Goal: Task Accomplishment & Management: Complete application form

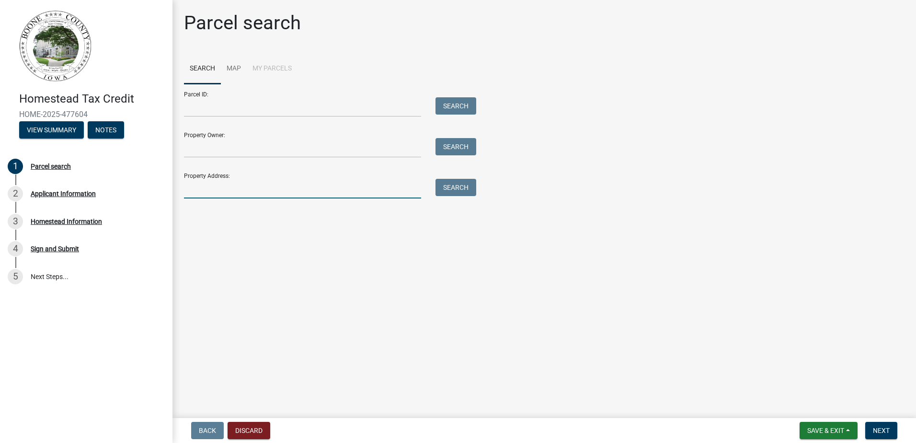
click at [271, 192] on input "Property Address:" at bounding box center [302, 189] width 237 height 20
type input "[STREET_ADDRESS][US_STATE]"
click at [466, 186] on button "Search" at bounding box center [456, 187] width 41 height 17
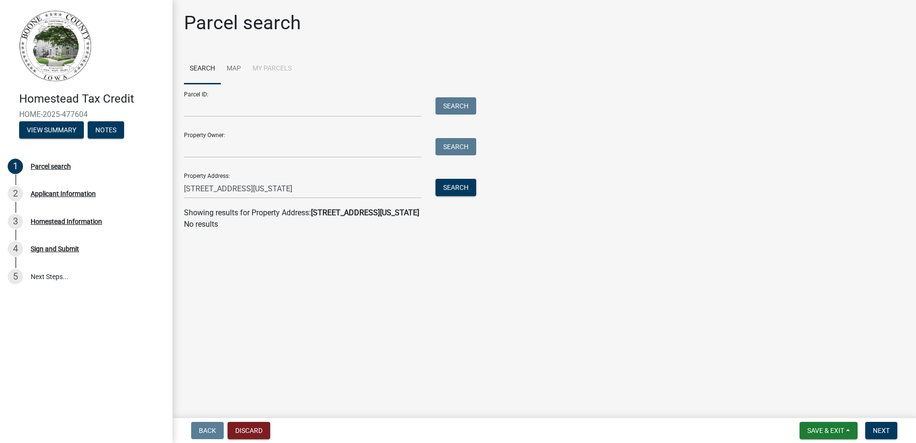
click at [747, 195] on div "Parcel ID: Search Property Owner: Search Property Address: [STREET_ADDRESS][US_…" at bounding box center [544, 141] width 721 height 115
click at [311, 145] on input "Property Owner:" at bounding box center [302, 148] width 237 height 20
type input "[PERSON_NAME]"
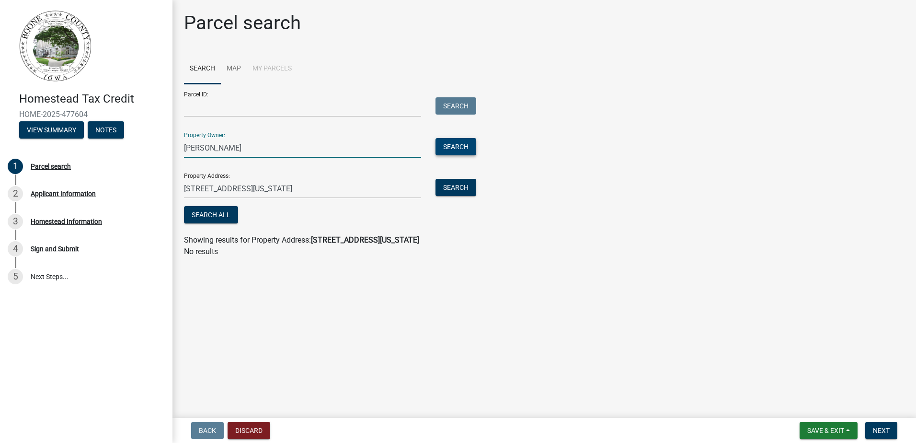
click at [456, 145] on button "Search" at bounding box center [456, 146] width 41 height 17
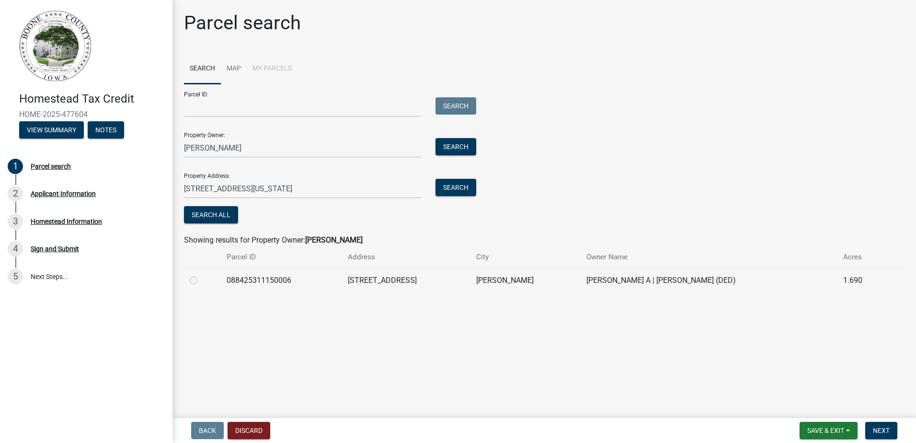
click at [201, 275] on label at bounding box center [201, 275] width 0 height 0
click at [201, 281] on input "radio" at bounding box center [204, 278] width 6 height 6
radio input "true"
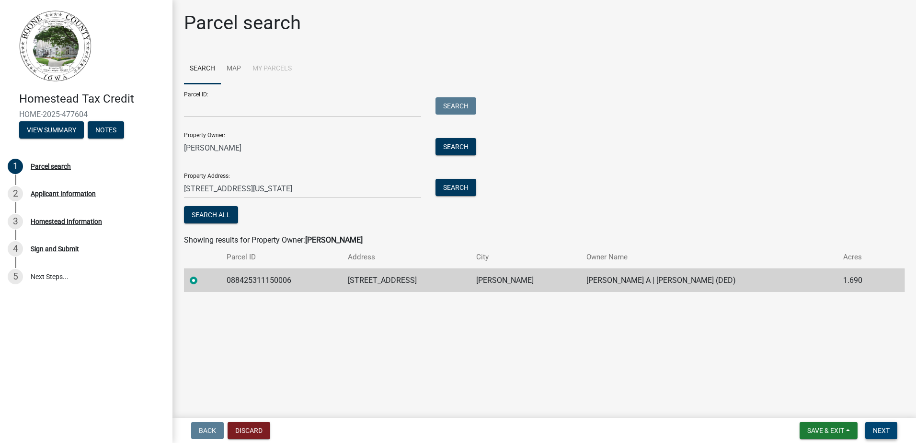
click at [889, 432] on span "Next" at bounding box center [881, 430] width 17 height 8
click at [478, 392] on main "Parcel search Search Map My Parcels Parcel ID: Search Property Owner: [PERSON_N…" at bounding box center [545, 207] width 744 height 414
click at [330, 188] on input "[STREET_ADDRESS][US_STATE]" at bounding box center [302, 189] width 237 height 20
drag, startPoint x: 330, startPoint y: 188, endPoint x: 221, endPoint y: 189, distance: 108.8
click at [221, 189] on input "[STREET_ADDRESS][US_STATE]" at bounding box center [302, 189] width 237 height 20
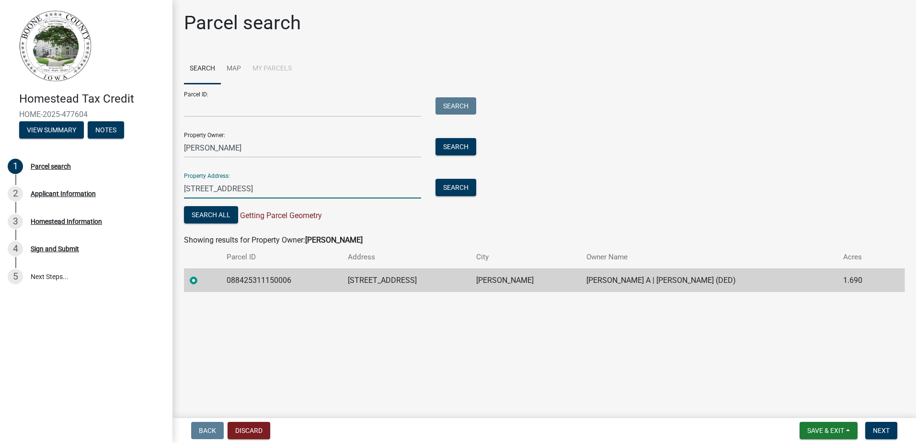
type input "[STREET_ADDRESS]"
click at [622, 179] on div "Parcel ID: Search Property Owner: [PERSON_NAME] Search Property Address: [STREE…" at bounding box center [544, 155] width 721 height 142
click at [886, 432] on span "Next" at bounding box center [881, 430] width 17 height 8
click at [471, 355] on main "Parcel search Search Map My Parcels Parcel ID: Search Property Owner: [PERSON_N…" at bounding box center [545, 207] width 744 height 414
click at [359, 373] on main "Parcel search Search Map My Parcels Parcel ID: Search Property Owner: [PERSON_N…" at bounding box center [545, 207] width 744 height 414
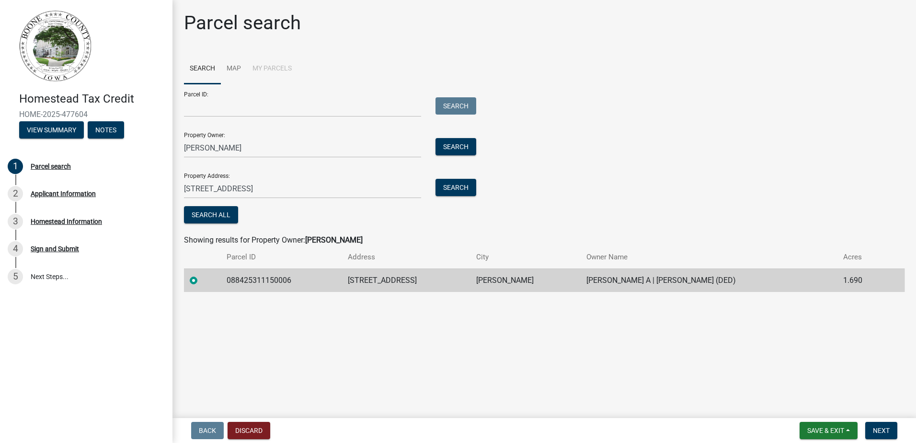
click at [443, 362] on main "Parcel search Search Map My Parcels Parcel ID: Search Property Owner: [PERSON_N…" at bounding box center [545, 207] width 744 height 414
click at [61, 167] on div "Parcel search" at bounding box center [51, 166] width 40 height 7
click at [63, 192] on div "Applicant Information" at bounding box center [63, 193] width 65 height 7
click at [831, 357] on main "Parcel search Search Map My Parcels Parcel ID: Search Property Owner: [PERSON_N…" at bounding box center [545, 207] width 744 height 414
click at [889, 433] on span "Next" at bounding box center [881, 430] width 17 height 8
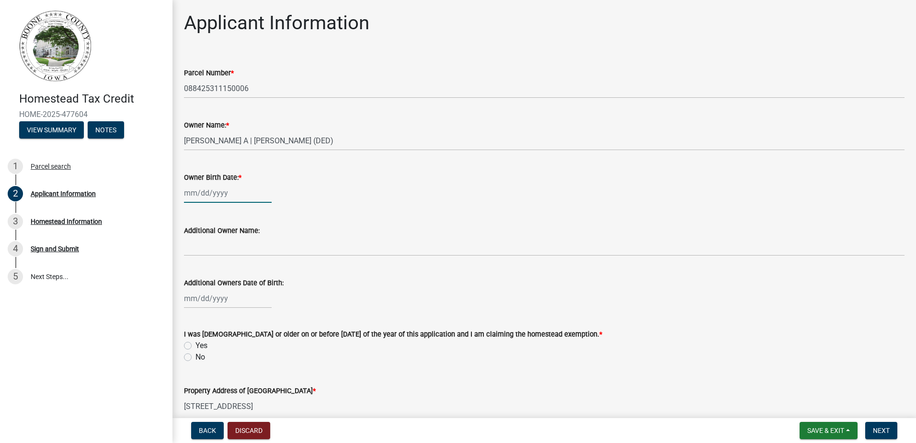
click at [191, 193] on div at bounding box center [228, 193] width 88 height 20
select select "9"
select select "2025"
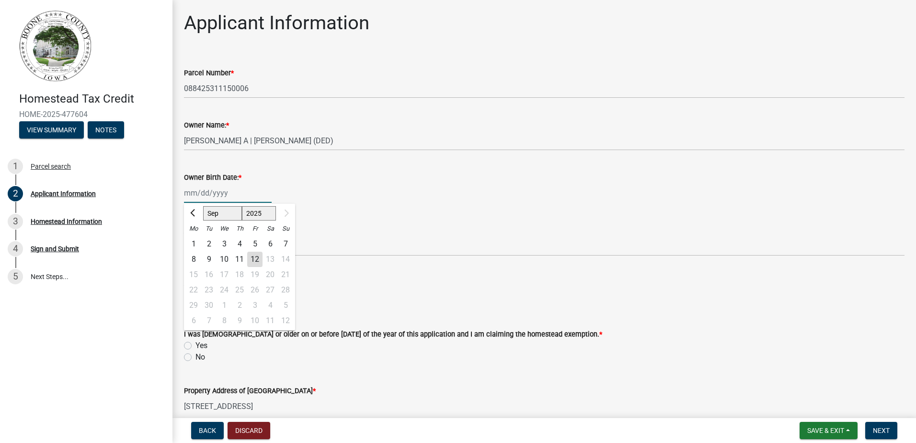
type input "[DATE]"
click at [441, 175] on div "Owner Birth Date: *" at bounding box center [544, 178] width 721 height 12
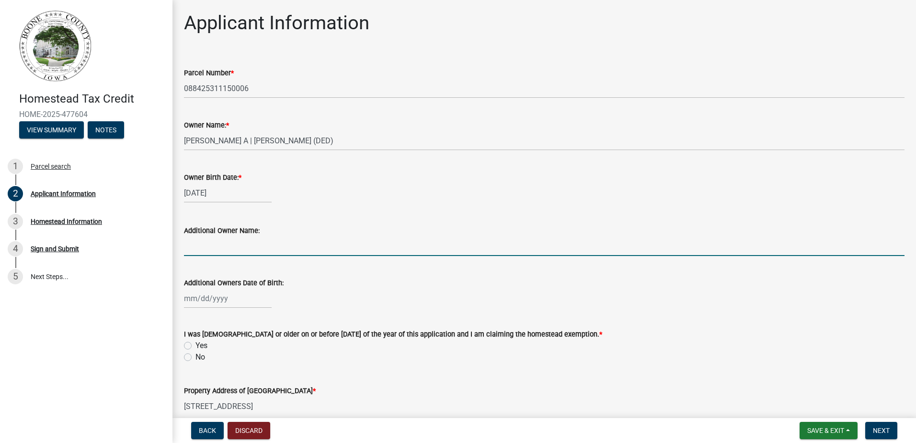
click at [277, 250] on input "Additional Owner Name:" at bounding box center [544, 246] width 721 height 20
type input "[PERSON_NAME]"
click at [198, 300] on div at bounding box center [228, 298] width 88 height 20
select select "9"
select select "2025"
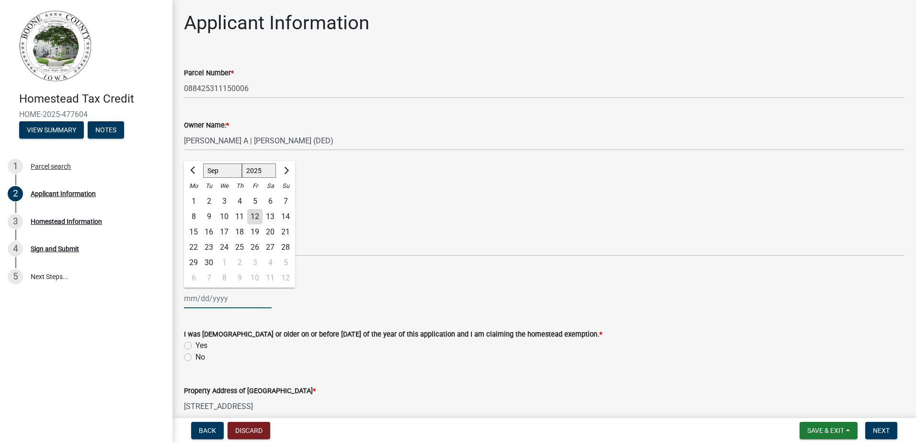
type input "[DATE]"
click at [444, 296] on div "[DATE] Jan Feb Mar Apr May Jun [DATE] Aug Sep Oct Nov [DATE] 1526 1527 1528 152…" at bounding box center [544, 298] width 721 height 20
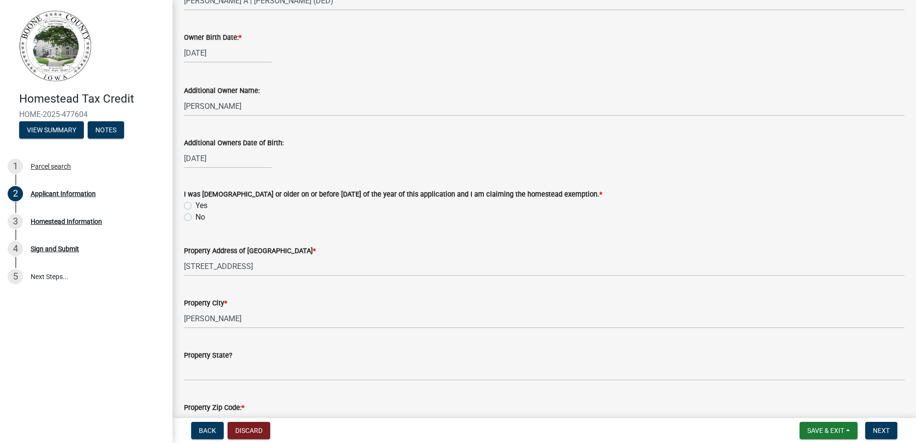
scroll to position [144, 0]
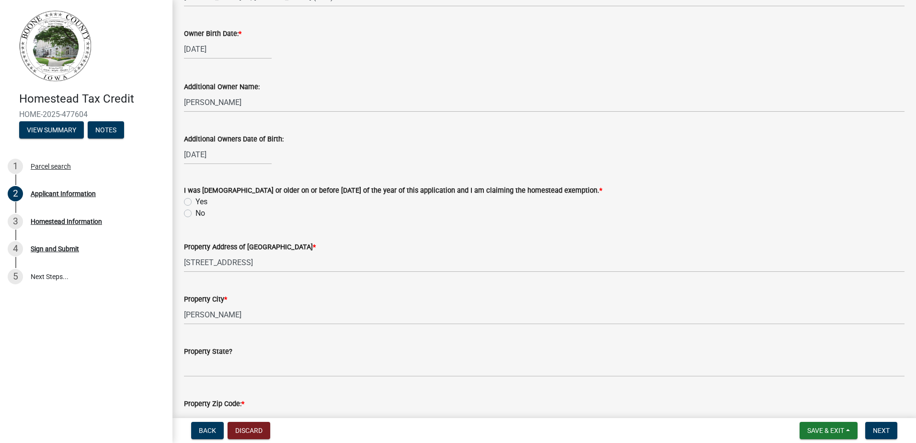
click at [196, 214] on label "No" at bounding box center [201, 213] width 10 height 12
click at [196, 214] on input "No" at bounding box center [199, 210] width 6 height 6
radio input "true"
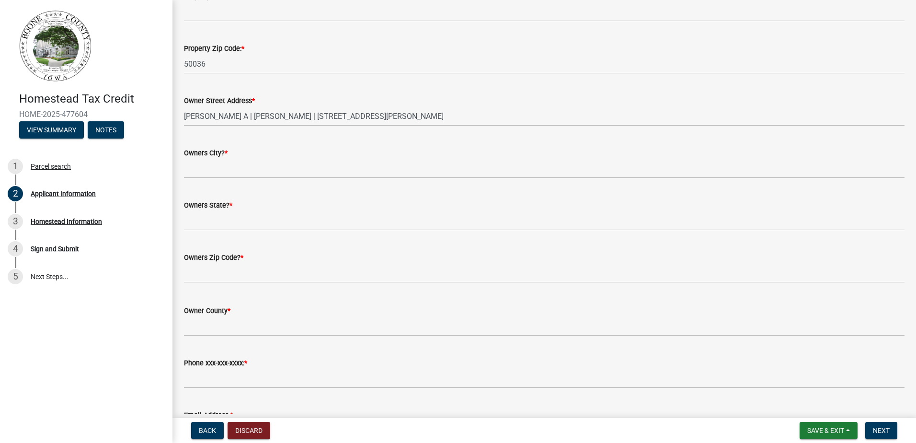
scroll to position [527, 0]
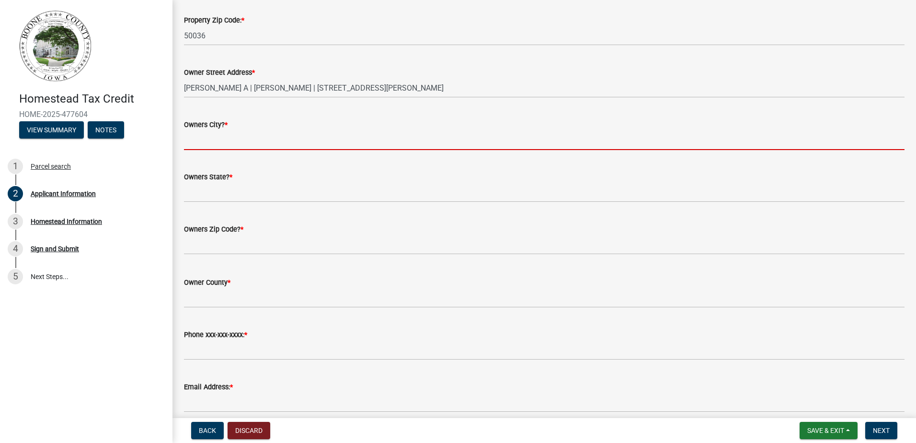
click at [287, 142] on input "Owners City? *" at bounding box center [544, 140] width 721 height 20
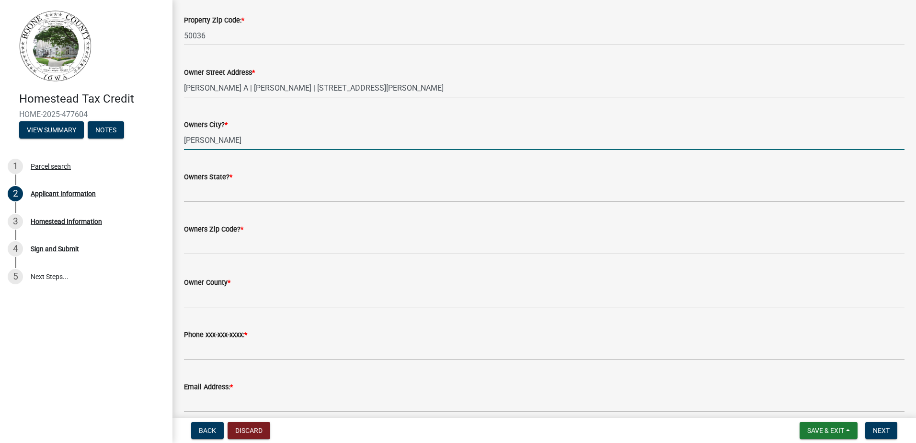
type input "[PERSON_NAME]"
click at [513, 170] on div "Owners State? *" at bounding box center [544, 180] width 721 height 45
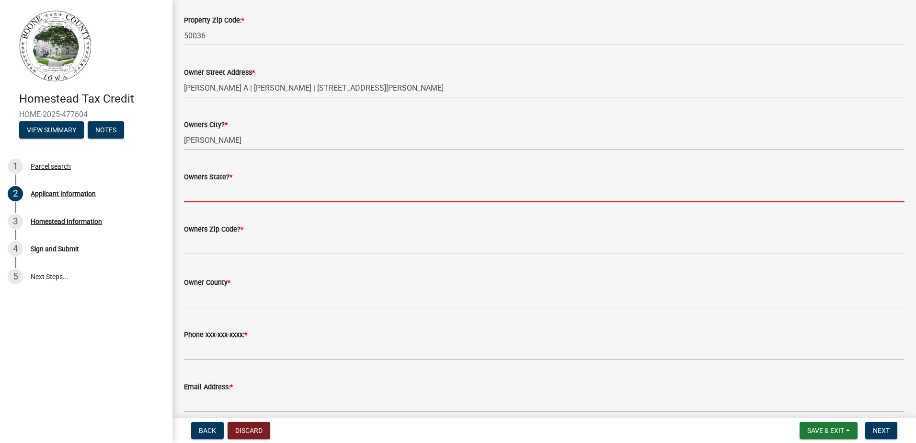
click at [353, 195] on input "Owners State? *" at bounding box center [544, 193] width 721 height 20
type input "IA"
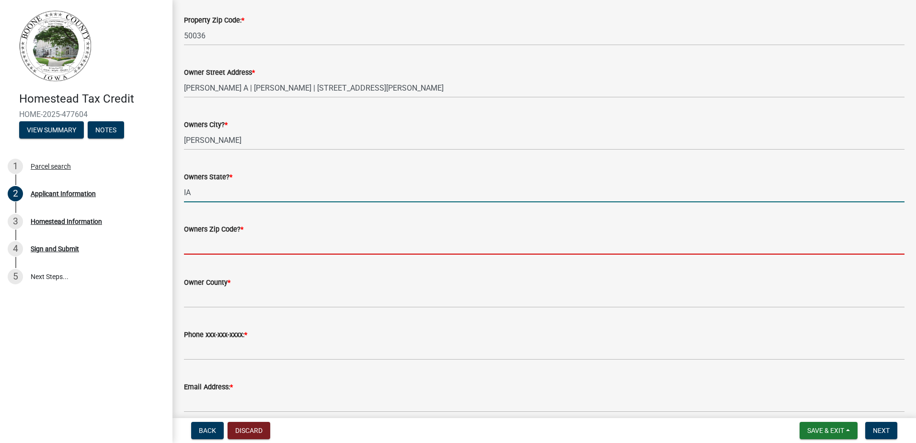
type input "50010"
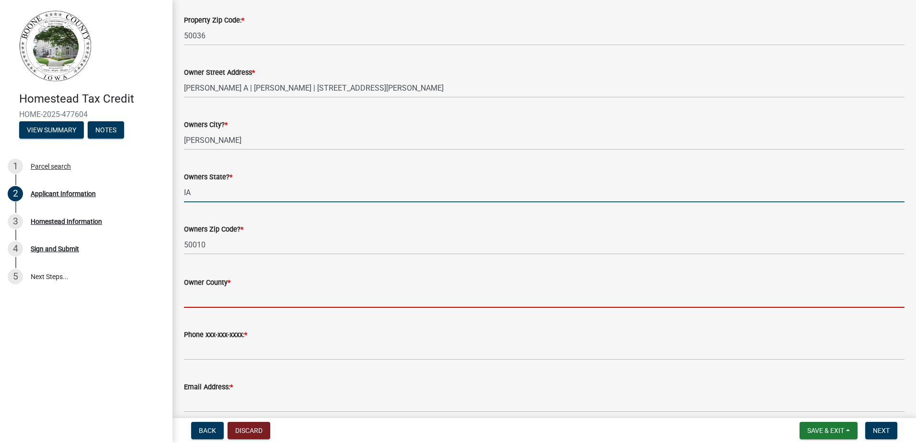
type input "IA"
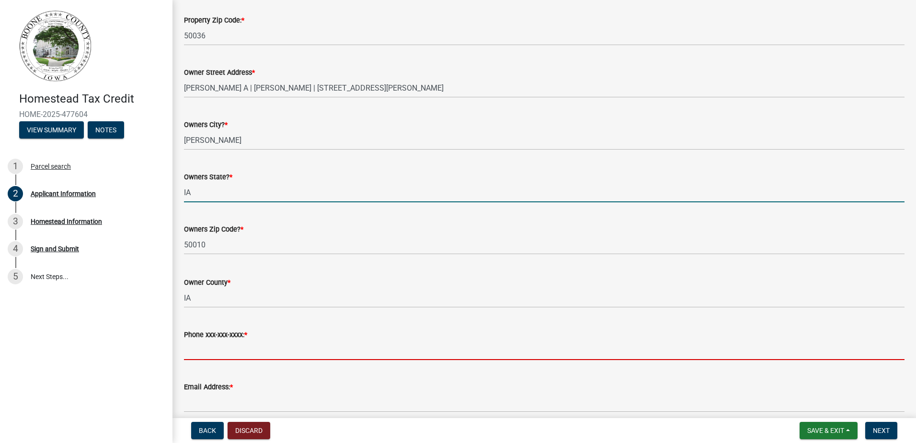
type input "5157099582"
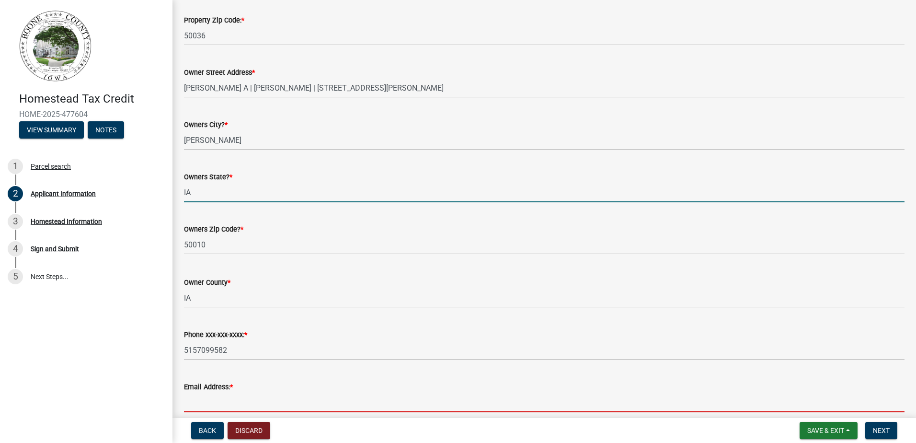
type input "[EMAIL_ADDRESS][DOMAIN_NAME]"
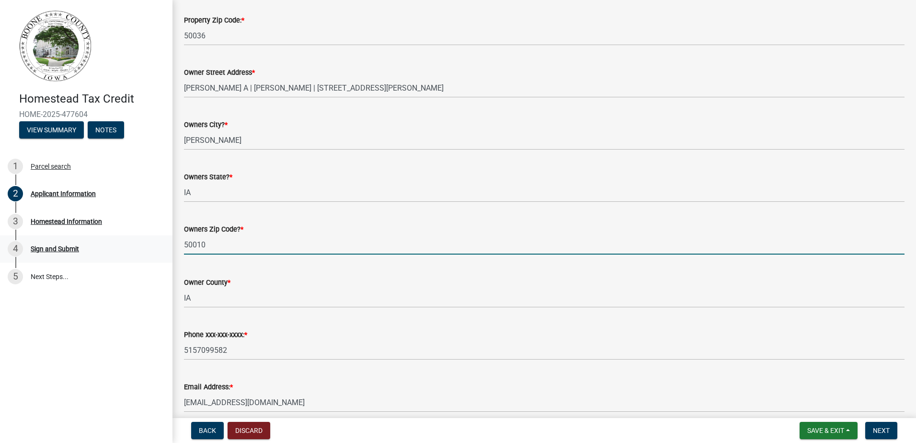
drag, startPoint x: 228, startPoint y: 253, endPoint x: 121, endPoint y: 242, distance: 107.5
click at [121, 242] on div "Homestead Tax Credit HOME-2025-477604 View Summary Notes 1 Parcel search 2 Appl…" at bounding box center [458, 221] width 916 height 443
type input "50036"
click at [110, 333] on div "Homestead Tax Credit HOME-2025-477604 View Summary Notes 1 Parcel search 2 Appl…" at bounding box center [86, 221] width 173 height 443
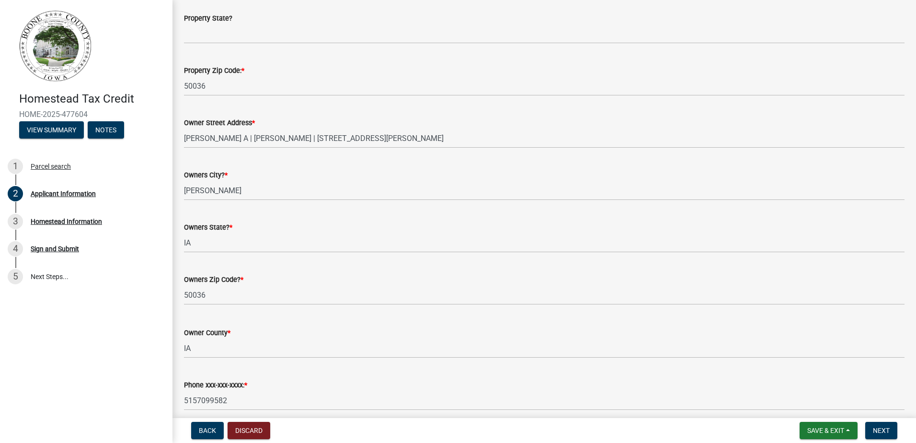
scroll to position [335, 0]
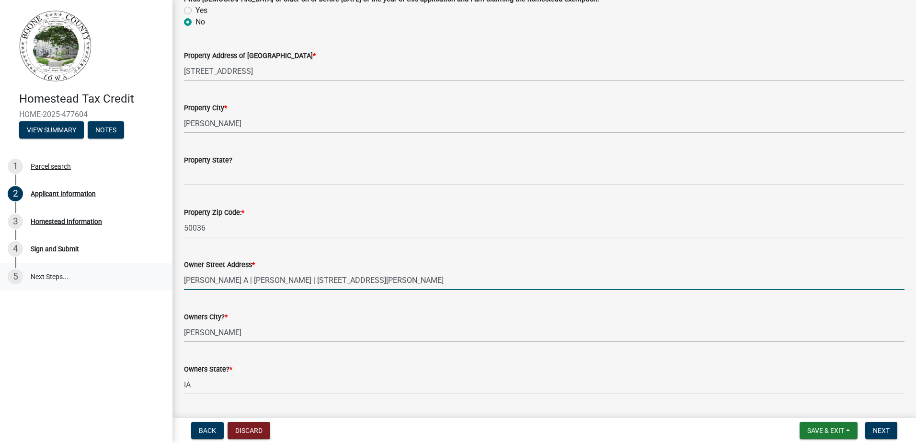
drag, startPoint x: 295, startPoint y: 280, endPoint x: 162, endPoint y: 275, distance: 132.4
click at [162, 275] on div "Homestead Tax Credit HOME-2025-477604 View Summary Notes 1 Parcel search 2 Appl…" at bounding box center [458, 221] width 916 height 443
click at [293, 278] on input "[STREET_ADDRESS]" at bounding box center [544, 280] width 721 height 20
drag, startPoint x: 294, startPoint y: 278, endPoint x: 222, endPoint y: 280, distance: 71.9
click at [222, 280] on input "[STREET_ADDRESS]" at bounding box center [544, 280] width 721 height 20
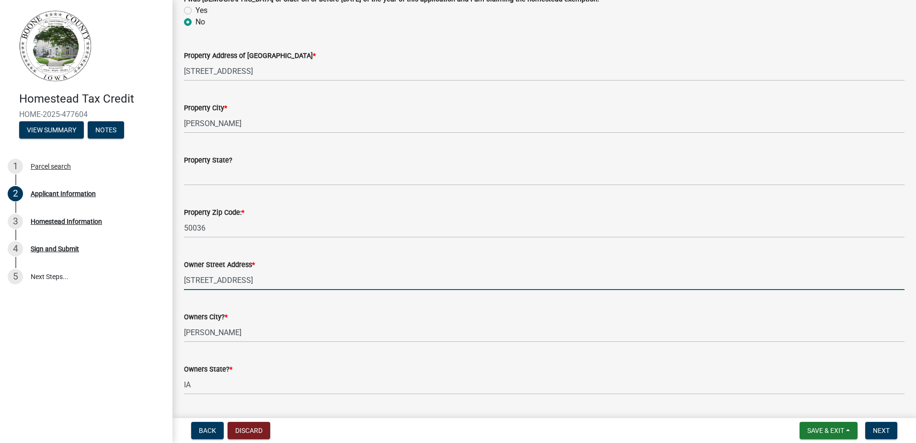
type input "[STREET_ADDRESS]"
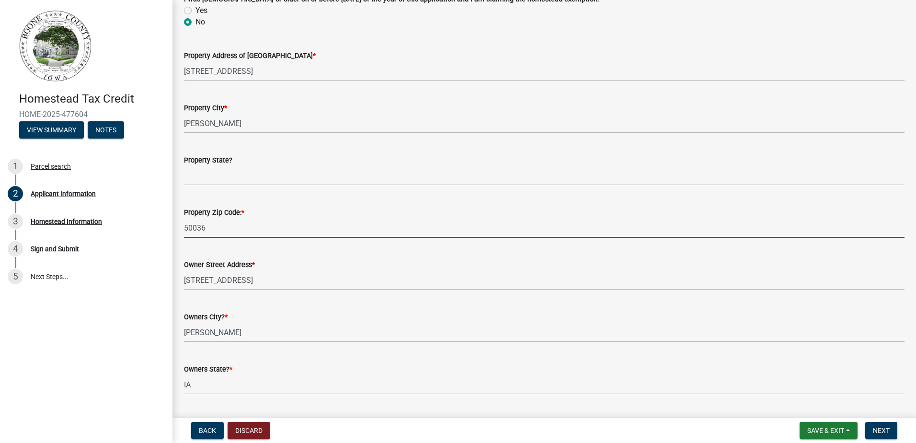
click at [462, 229] on input "50036" at bounding box center [544, 228] width 721 height 20
click at [115, 368] on div "Homestead Tax Credit HOME-2025-477604 View Summary Notes 1 Parcel search 2 Appl…" at bounding box center [86, 221] width 173 height 443
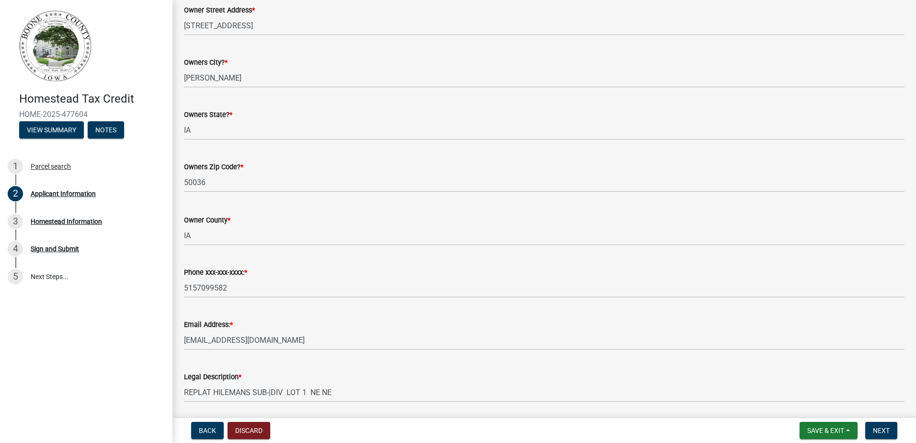
scroll to position [622, 0]
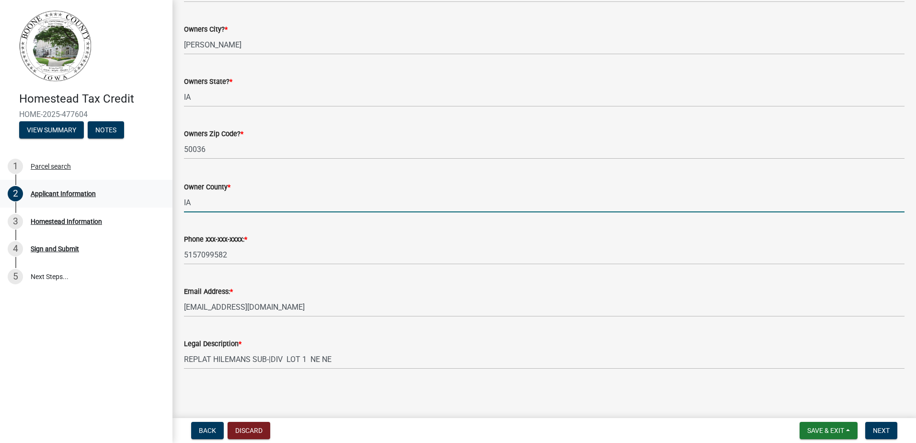
drag, startPoint x: 208, startPoint y: 198, endPoint x: 80, endPoint y: 196, distance: 128.4
click at [80, 196] on div "Homestead Tax Credit HOME-2025-477604 View Summary Notes 1 Parcel search 2 Appl…" at bounding box center [458, 221] width 916 height 443
type input "[PERSON_NAME]"
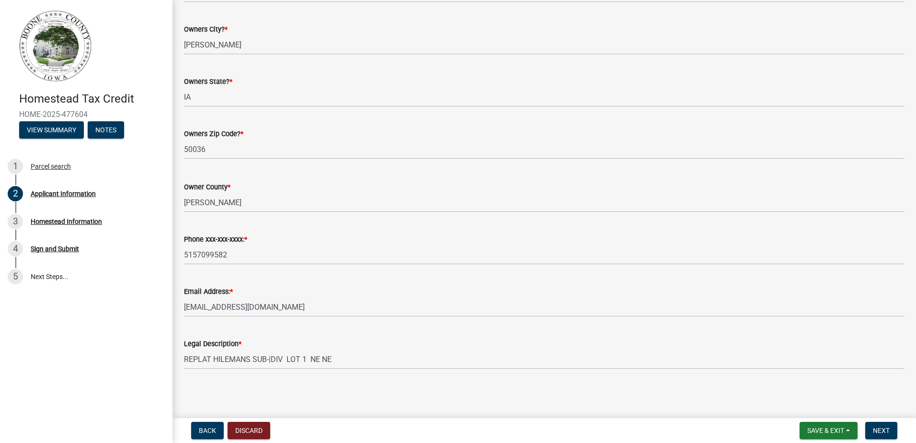
click at [131, 367] on div "Homestead Tax Credit HOME-2025-477604 View Summary Notes 1 Parcel search 2 Appl…" at bounding box center [86, 221] width 173 height 443
click at [883, 433] on span "Next" at bounding box center [881, 430] width 17 height 8
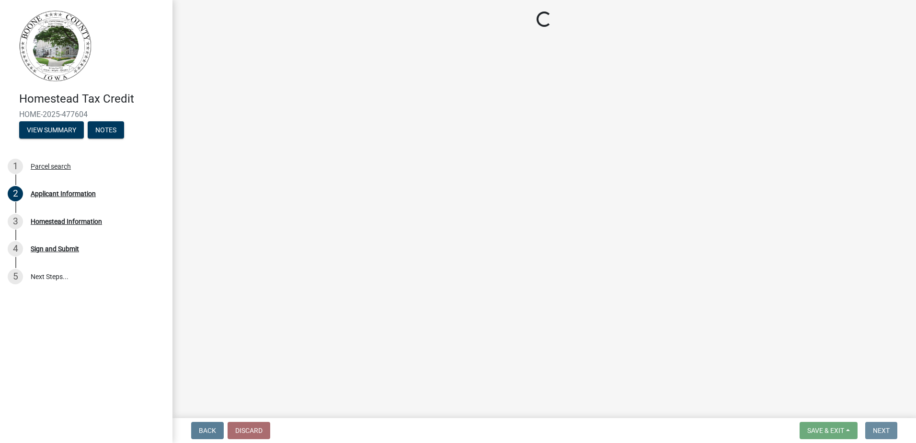
scroll to position [0, 0]
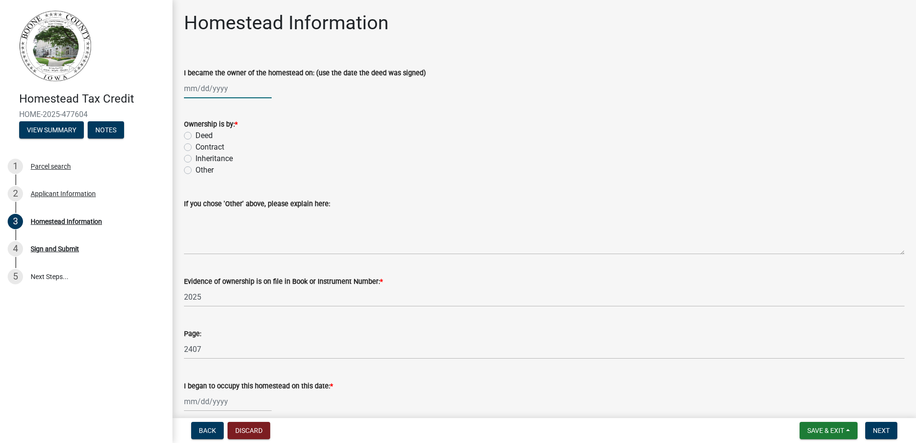
click at [235, 90] on div at bounding box center [228, 89] width 88 height 20
select select "9"
select select "2025"
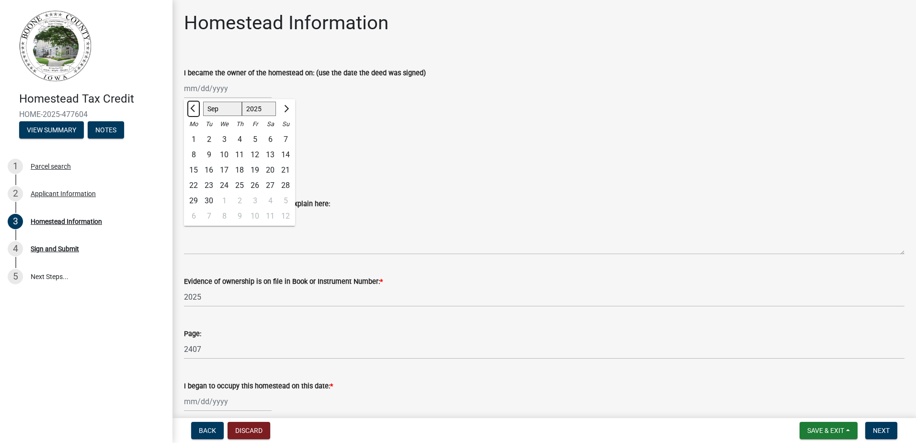
click at [196, 109] on span "Previous month" at bounding box center [193, 108] width 7 height 7
select select "7"
click at [210, 154] on div "8" at bounding box center [208, 154] width 15 height 15
type input "[DATE]"
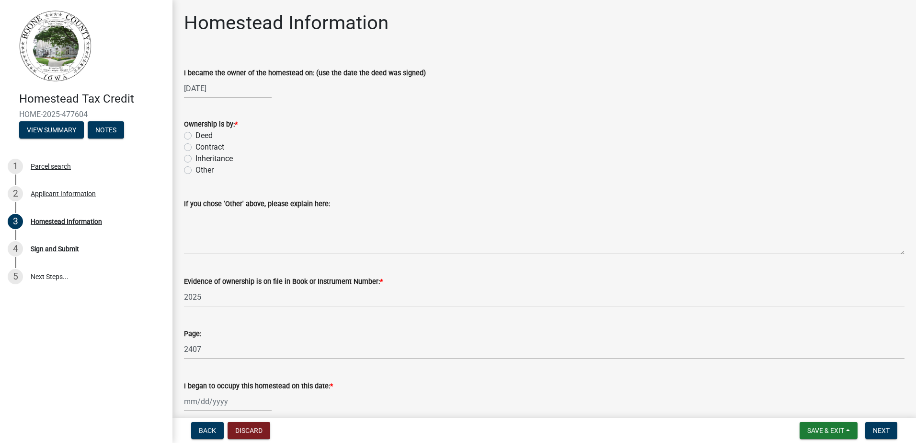
click at [196, 136] on label "Deed" at bounding box center [204, 136] width 17 height 12
click at [196, 136] on input "Deed" at bounding box center [199, 133] width 6 height 6
radio input "true"
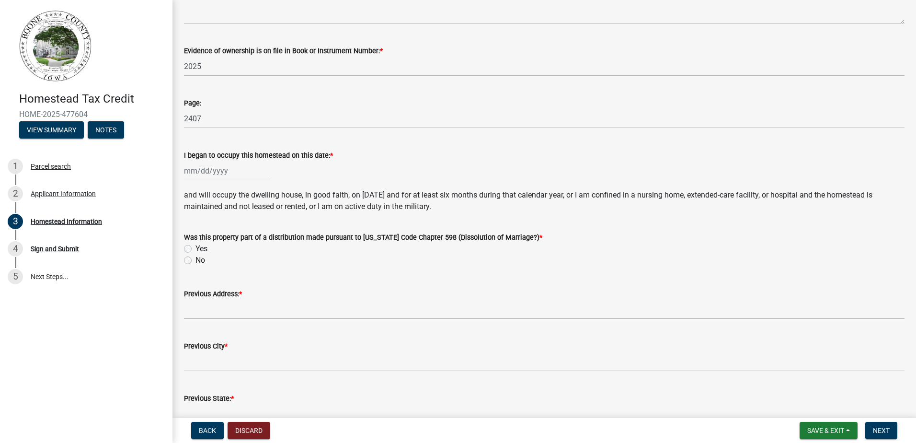
scroll to position [240, 0]
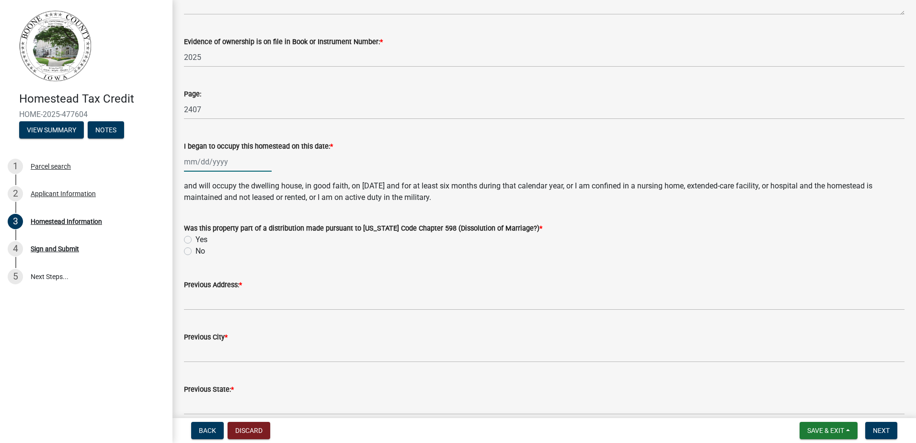
click at [191, 160] on div at bounding box center [228, 162] width 88 height 20
select select "9"
select select "2025"
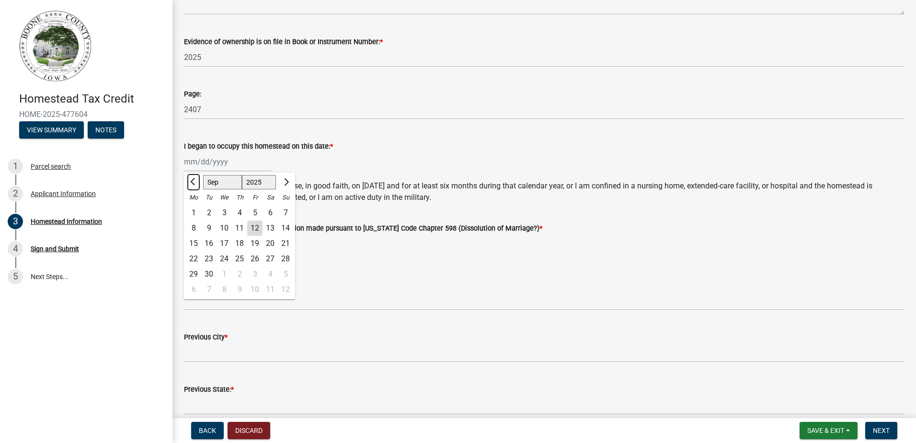
click at [193, 181] on span "Previous month" at bounding box center [193, 181] width 7 height 7
select select "7"
click at [287, 229] on div "13" at bounding box center [285, 227] width 15 height 15
type input "[DATE]"
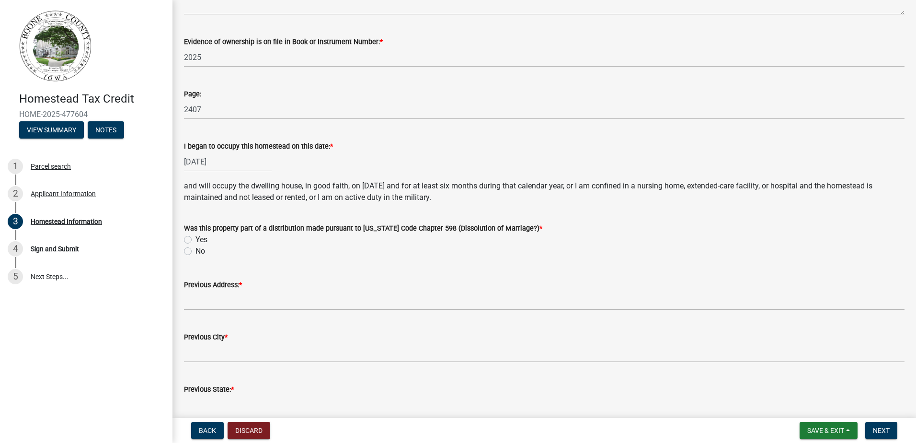
click at [196, 250] on label "No" at bounding box center [201, 251] width 10 height 12
click at [196, 250] on input "No" at bounding box center [199, 248] width 6 height 6
radio input "true"
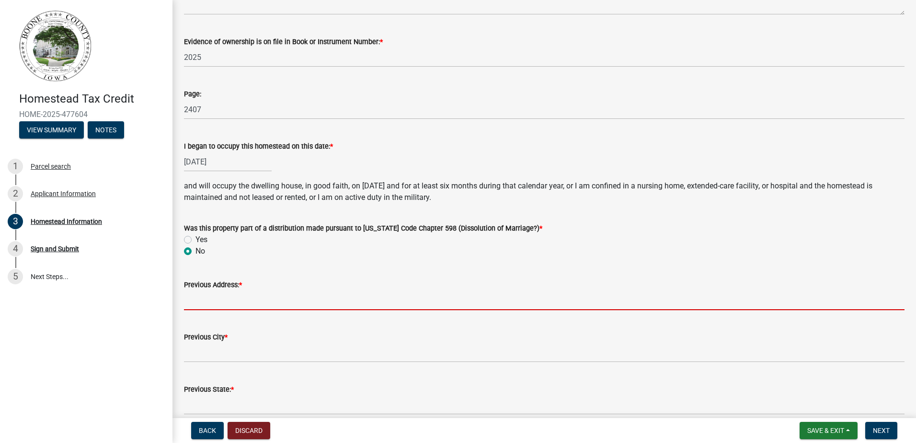
click at [213, 302] on input "Previous Address: *" at bounding box center [544, 300] width 721 height 20
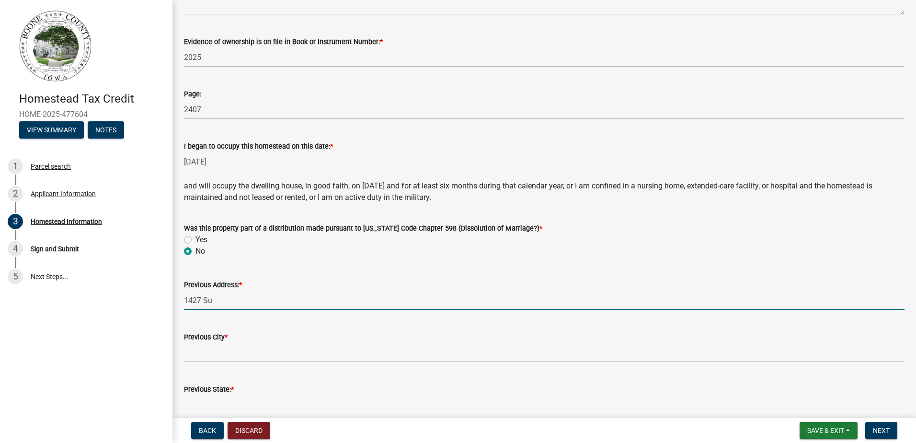
type input "[STREET_ADDRESS]"
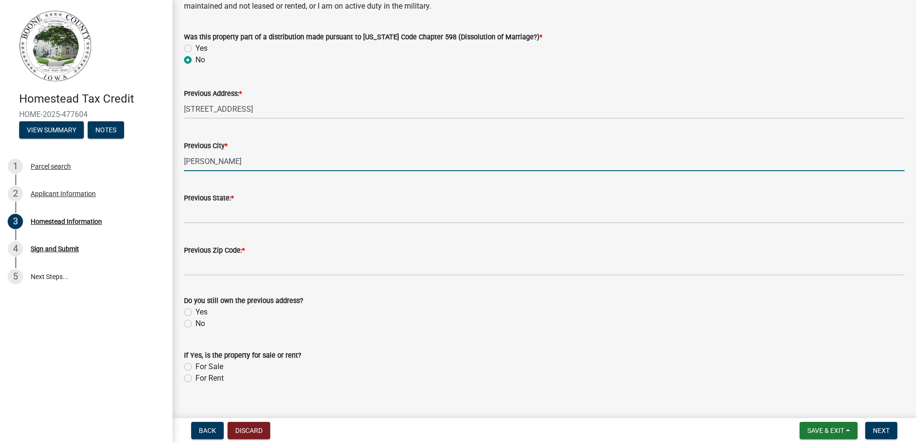
scroll to position [431, 0]
type input "[PERSON_NAME]"
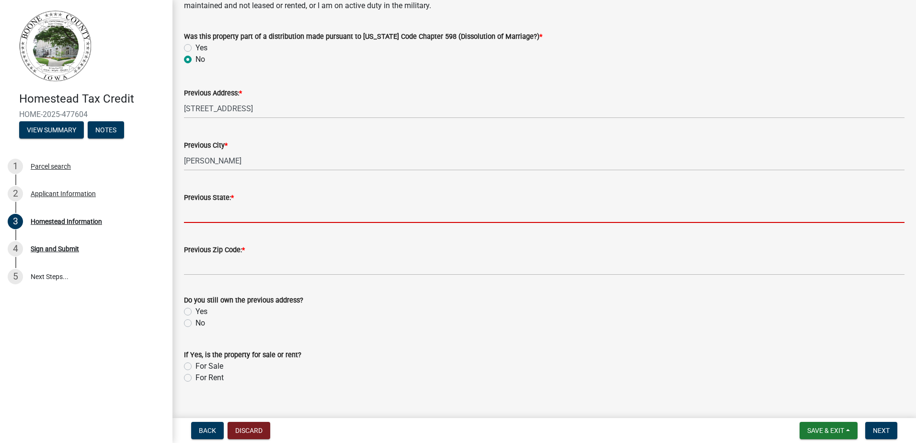
click at [244, 215] on input "Previous State: *" at bounding box center [544, 213] width 721 height 20
type input "IA"
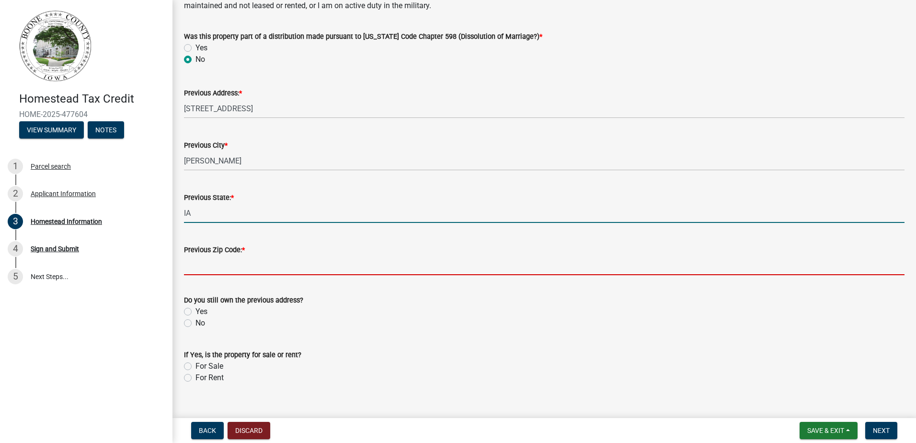
type input "50010"
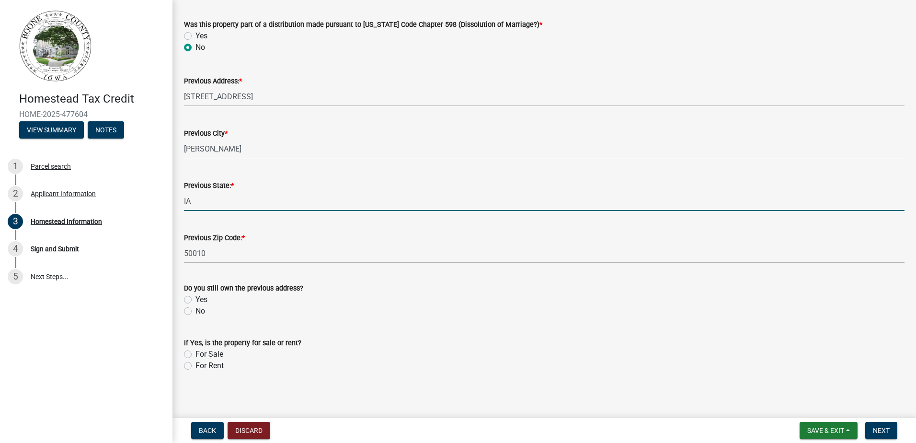
scroll to position [447, 0]
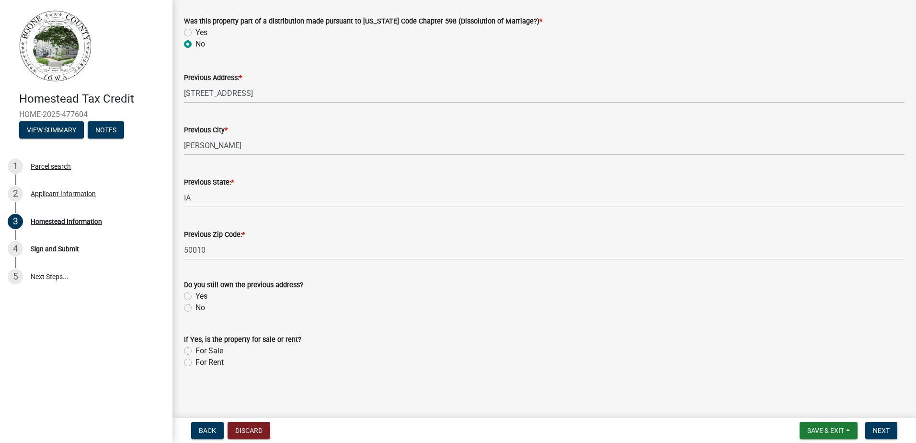
click at [196, 308] on label "No" at bounding box center [201, 308] width 10 height 12
click at [196, 308] on input "No" at bounding box center [199, 305] width 6 height 6
radio input "true"
click at [287, 366] on div "For Rent" at bounding box center [544, 363] width 721 height 12
click at [196, 351] on label "For Sale" at bounding box center [210, 351] width 28 height 12
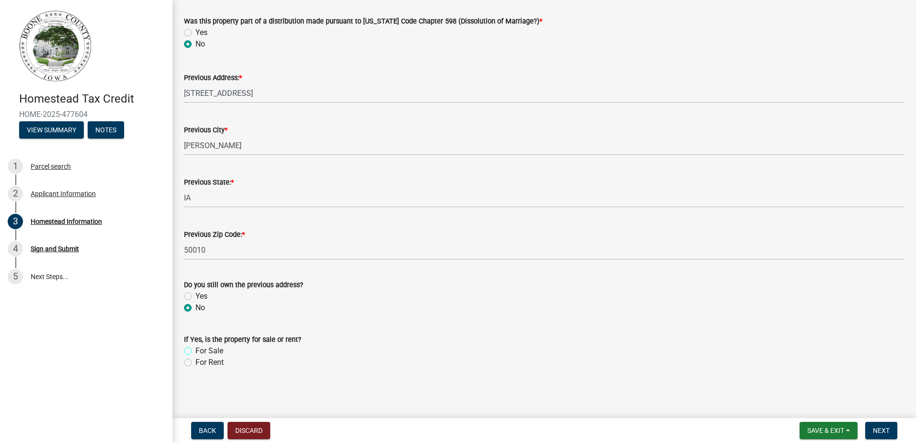
click at [196, 351] on input "For Sale" at bounding box center [199, 348] width 6 height 6
radio input "true"
click at [373, 354] on div "For Sale" at bounding box center [544, 351] width 721 height 12
click at [887, 435] on button "Next" at bounding box center [881, 430] width 32 height 17
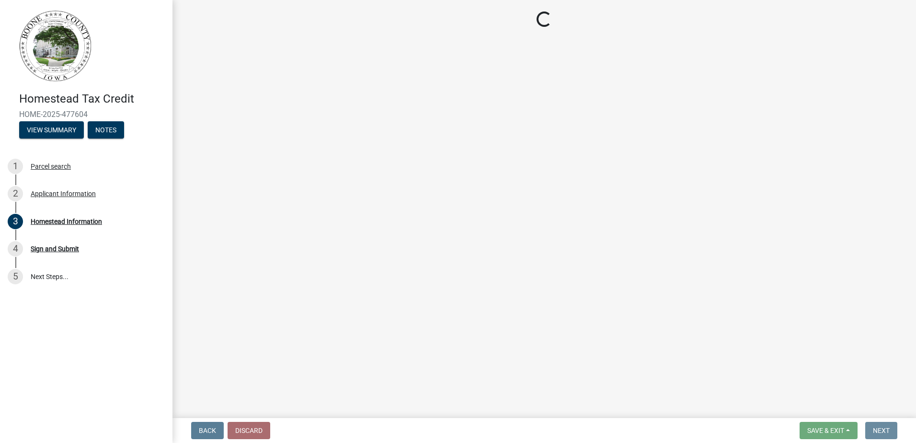
scroll to position [0, 0]
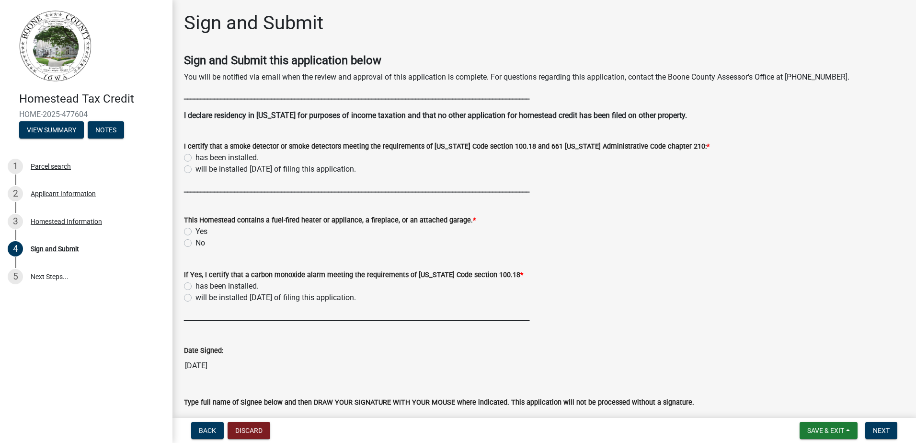
click at [196, 157] on label "has been installed." at bounding box center [227, 158] width 63 height 12
click at [196, 157] on input "has been installed." at bounding box center [199, 155] width 6 height 6
radio input "true"
click at [196, 243] on label "No" at bounding box center [201, 243] width 10 height 12
click at [196, 243] on input "No" at bounding box center [199, 240] width 6 height 6
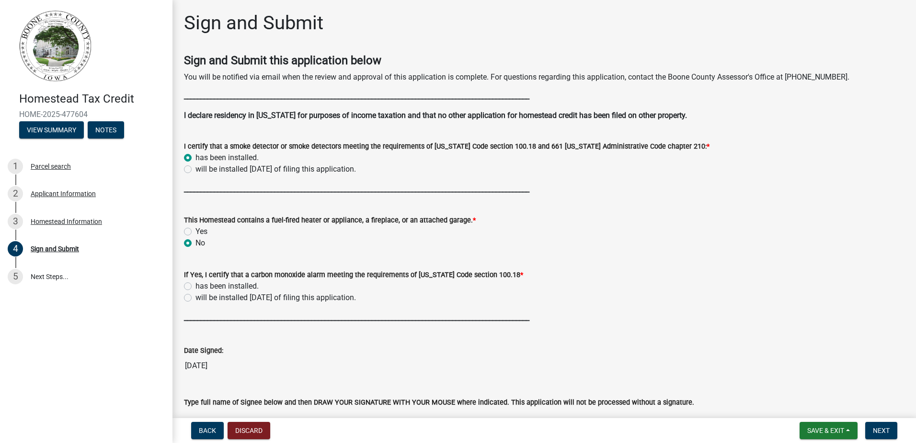
radio input "true"
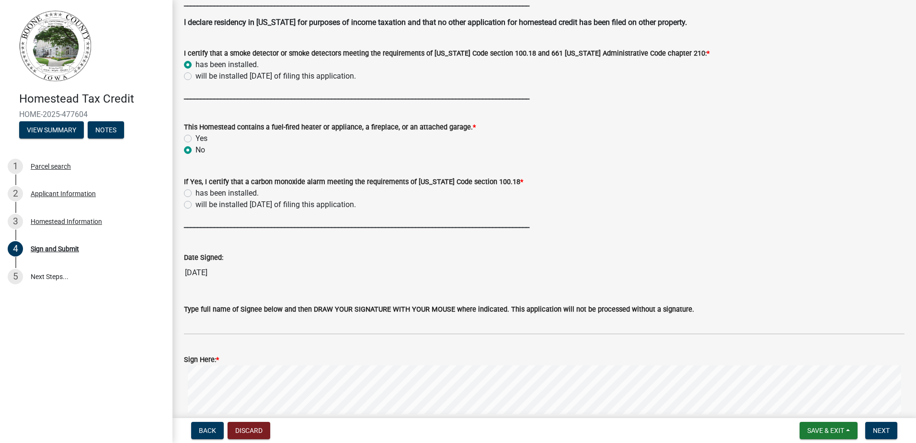
scroll to position [96, 0]
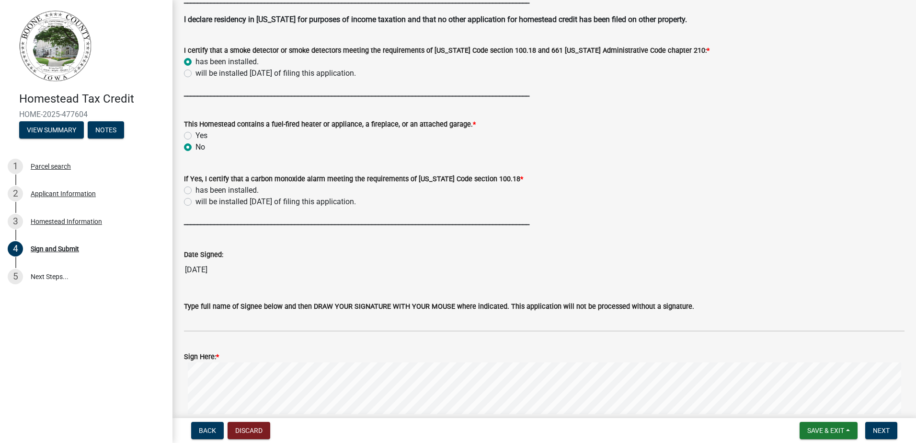
click at [277, 216] on p "_______________________________________________________________________________…" at bounding box center [544, 222] width 721 height 12
click at [272, 219] on strong "_______________________________________________________________________________…" at bounding box center [356, 221] width 345 height 9
click at [196, 132] on label "Yes" at bounding box center [202, 136] width 12 height 12
click at [196, 132] on input "Yes" at bounding box center [199, 133] width 6 height 6
radio input "true"
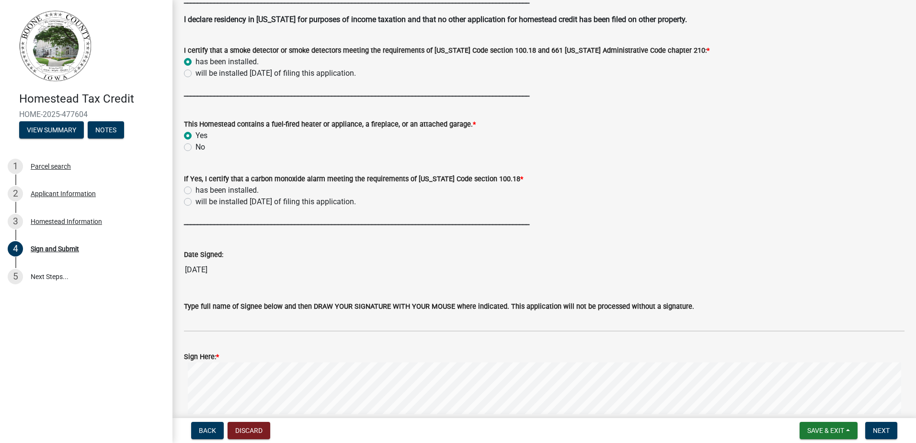
click at [196, 189] on label "has been installed." at bounding box center [227, 190] width 63 height 12
click at [196, 189] on input "has been installed." at bounding box center [199, 187] width 6 height 6
radio input "true"
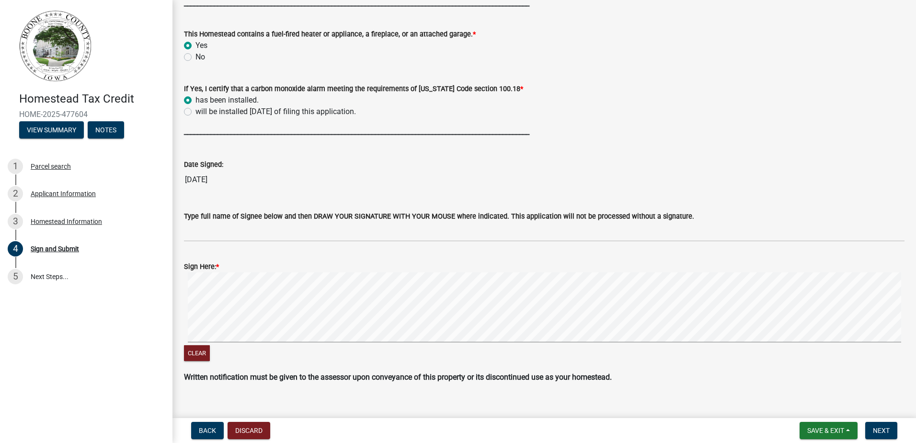
scroll to position [200, 0]
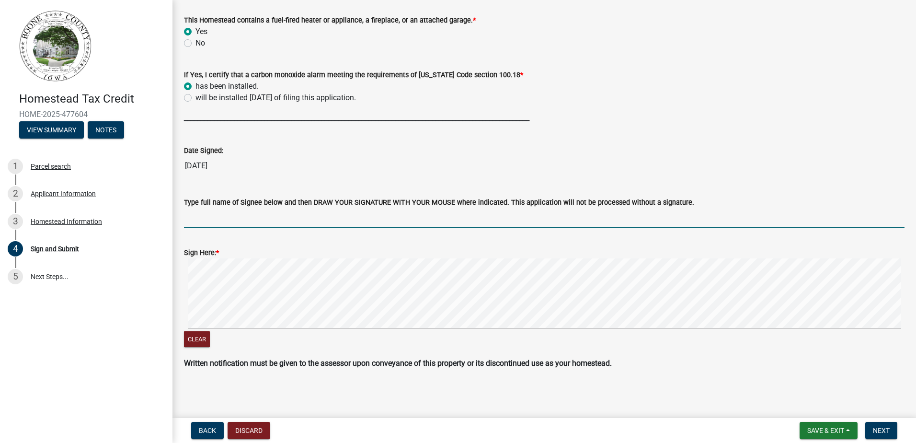
click at [206, 223] on input "Type full name of Signee below and then DRAW YOUR SIGNATURE WITH YOUR MOUSE whe…" at bounding box center [544, 218] width 721 height 20
type input "[PERSON_NAME]"
click at [886, 432] on span "Next" at bounding box center [881, 430] width 17 height 8
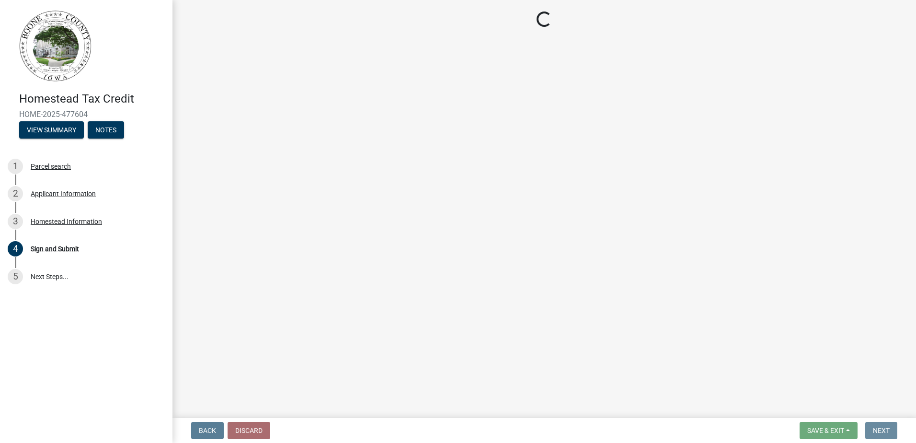
scroll to position [0, 0]
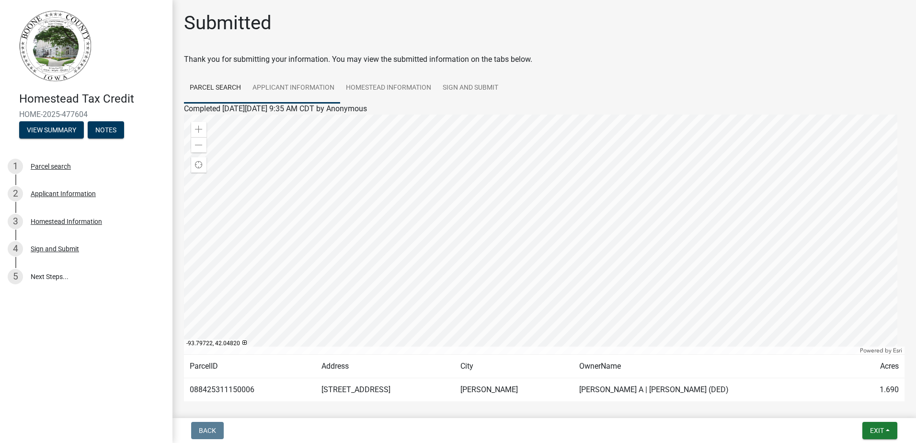
click at [287, 84] on link "Applicant Information" at bounding box center [293, 88] width 93 height 31
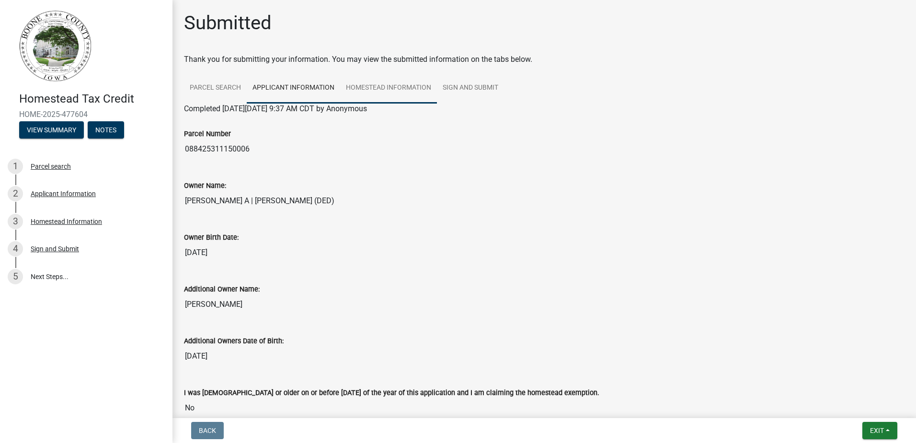
click at [371, 93] on link "Homestead Information" at bounding box center [388, 88] width 97 height 31
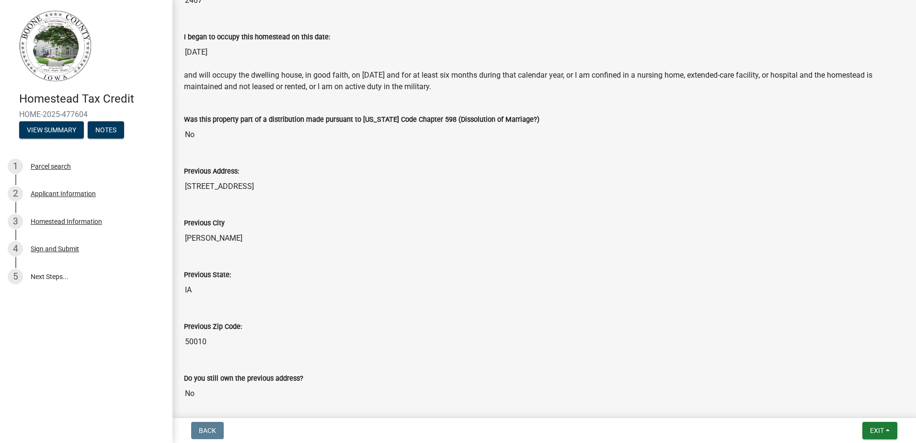
scroll to position [499, 0]
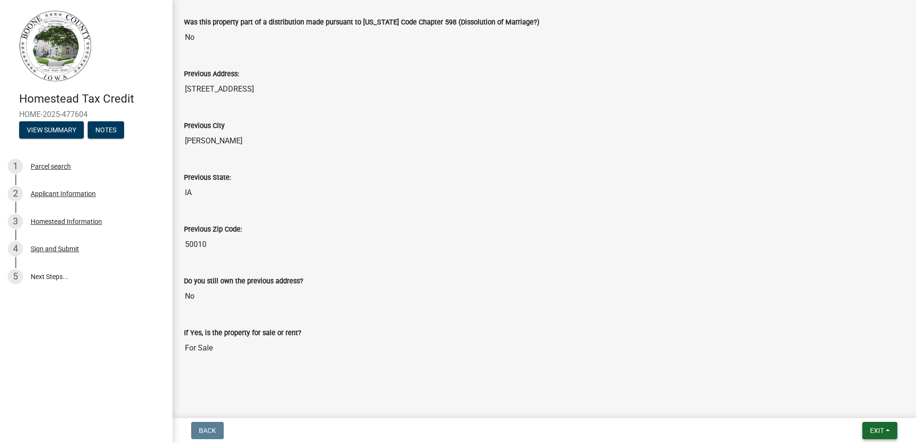
click at [871, 430] on span "Exit" at bounding box center [877, 430] width 14 height 8
click at [863, 404] on button "Save & Exit" at bounding box center [859, 405] width 77 height 23
